Goal: Navigation & Orientation: Find specific page/section

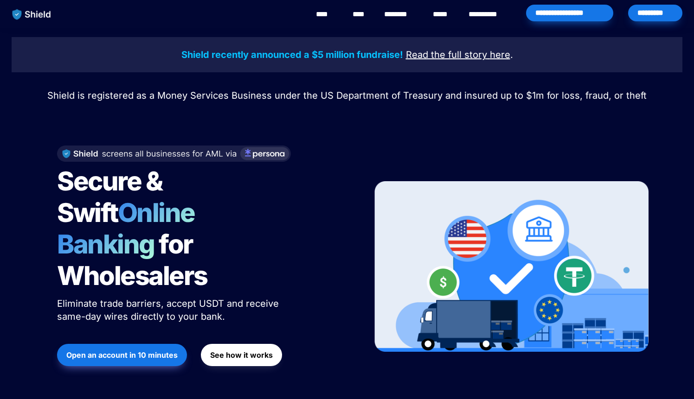
click at [641, 11] on div "*********" at bounding box center [655, 13] width 54 height 17
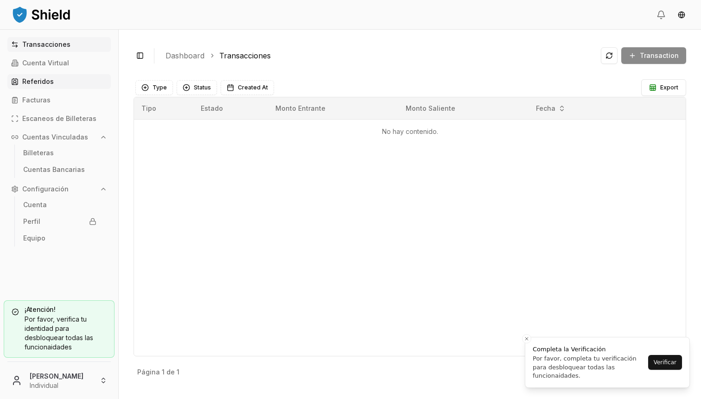
click at [74, 82] on link "Referidos" at bounding box center [58, 81] width 103 height 15
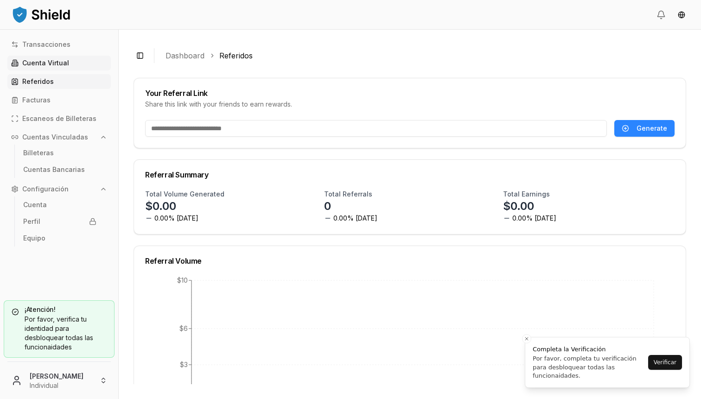
click at [54, 65] on p "Cuenta Virtual" at bounding box center [45, 63] width 47 height 6
